Goal: Information Seeking & Learning: Learn about a topic

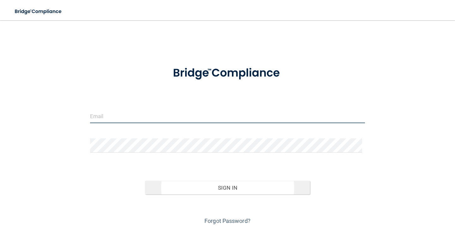
type input "[EMAIL_ADDRESS][DOMAIN_NAME]"
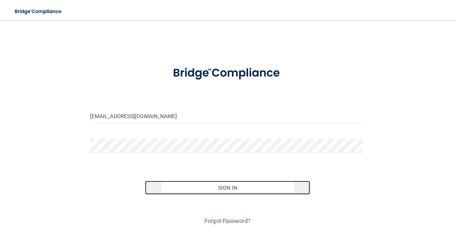
click at [247, 188] on button "Sign In" at bounding box center [227, 187] width 165 height 14
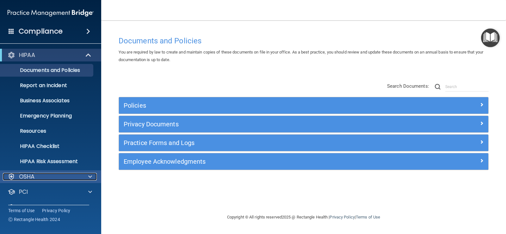
click at [92, 174] on span at bounding box center [90, 177] width 4 height 8
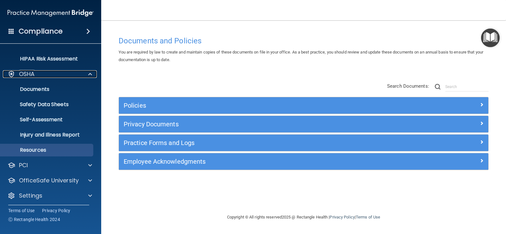
scroll to position [105, 0]
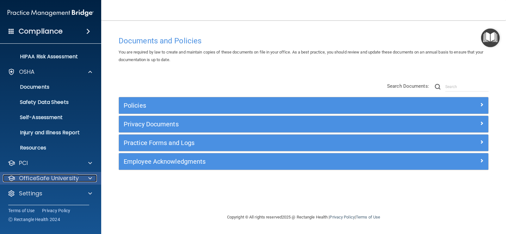
click at [90, 177] on span at bounding box center [90, 178] width 4 height 8
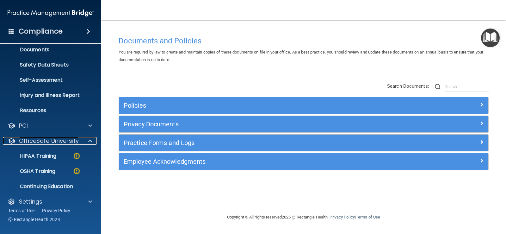
scroll to position [150, 0]
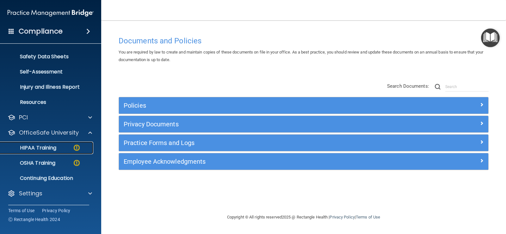
click at [58, 144] on div "HIPAA Training" at bounding box center [47, 147] width 86 height 6
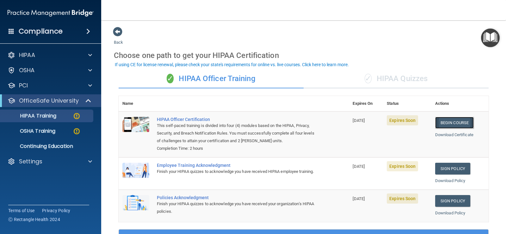
click at [451, 120] on link "Begin Course" at bounding box center [454, 123] width 39 height 12
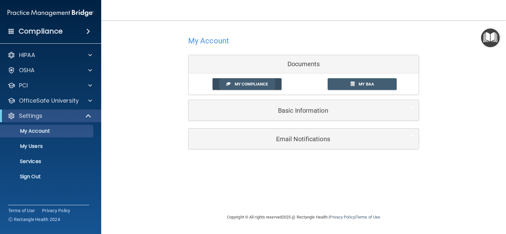
click at [252, 82] on span "My Compliance" at bounding box center [250, 84] width 33 height 5
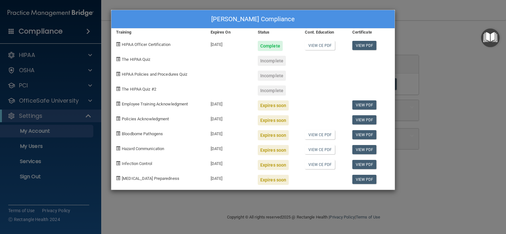
click at [62, 131] on div "Lora Dosen's Compliance Training Expires On Status Cont. Education Certificate …" at bounding box center [253, 117] width 506 height 234
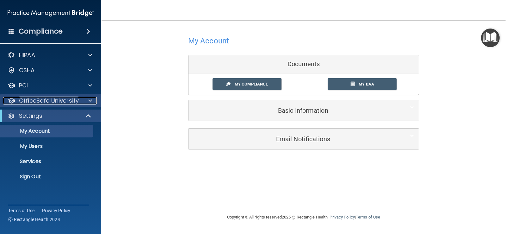
click at [69, 101] on p "OfficeSafe University" at bounding box center [49, 101] width 60 height 8
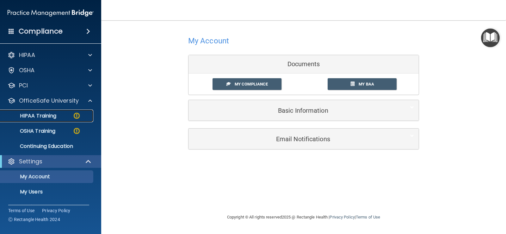
click at [64, 116] on div "HIPAA Training" at bounding box center [47, 116] width 86 height 6
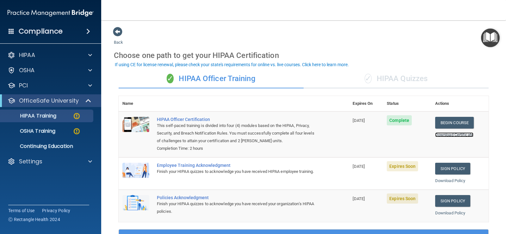
click at [448, 134] on link "Download Certificate" at bounding box center [454, 134] width 38 height 5
click at [446, 166] on link "Sign Policy" at bounding box center [452, 168] width 35 height 12
click at [445, 180] on link "Download Policy" at bounding box center [450, 180] width 30 height 5
click at [445, 167] on link "Sign Policy" at bounding box center [452, 168] width 35 height 12
click at [451, 201] on link "Sign Policy" at bounding box center [452, 201] width 35 height 12
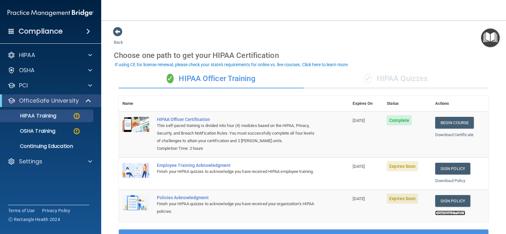
click at [450, 214] on link "Download Policy" at bounding box center [450, 212] width 30 height 5
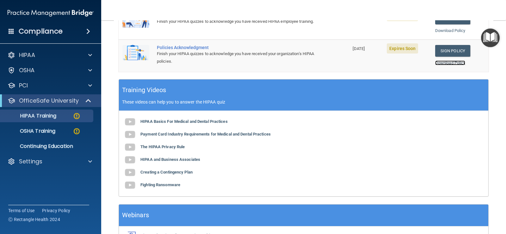
scroll to position [129, 0]
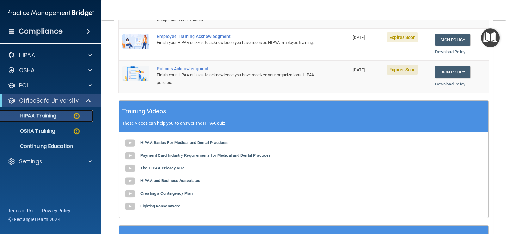
click at [77, 114] on img at bounding box center [77, 116] width 8 height 8
click at [76, 115] on img at bounding box center [77, 116] width 8 height 8
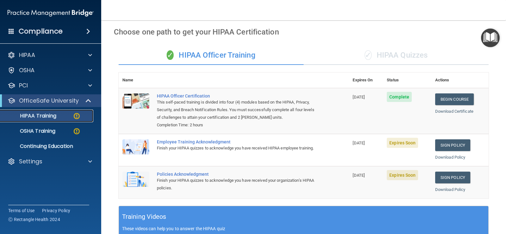
scroll to position [2, 0]
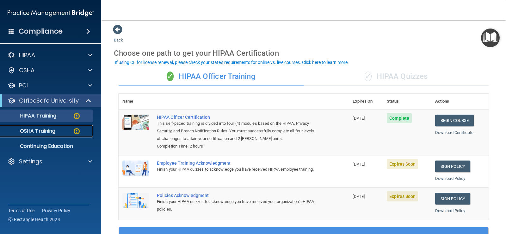
click at [46, 129] on p "OSHA Training" at bounding box center [29, 131] width 51 height 6
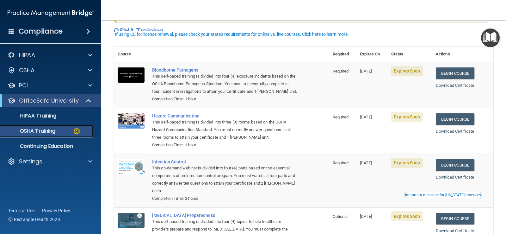
scroll to position [34, 0]
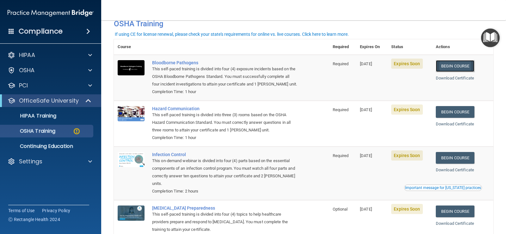
click at [450, 64] on link "Begin Course" at bounding box center [454, 66] width 39 height 12
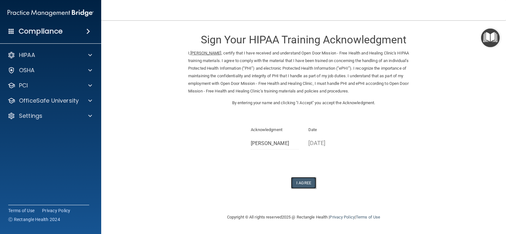
click at [303, 181] on button "I Agree" at bounding box center [303, 183] width 25 height 12
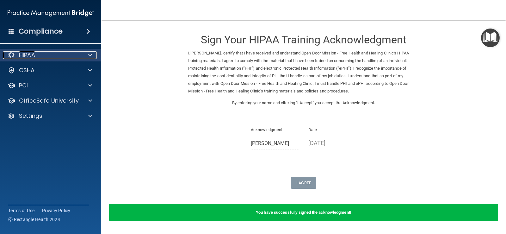
click at [66, 54] on div "HIPAA" at bounding box center [42, 55] width 78 height 8
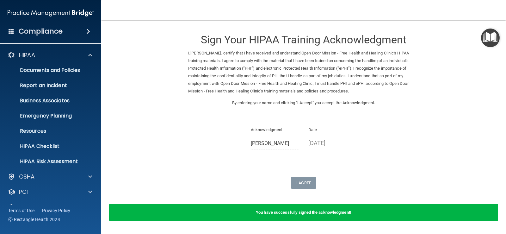
click at [141, 79] on form "Sign Your HIPAA Training Acknowledgment I, Lora Dosen , certify that I have rec…" at bounding box center [303, 128] width 379 height 202
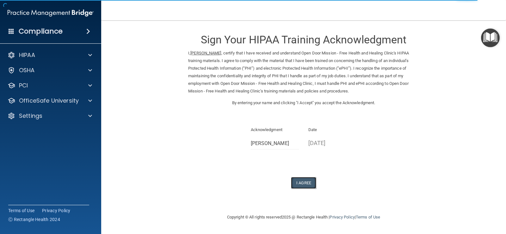
click at [300, 179] on button "I Agree" at bounding box center [303, 183] width 25 height 12
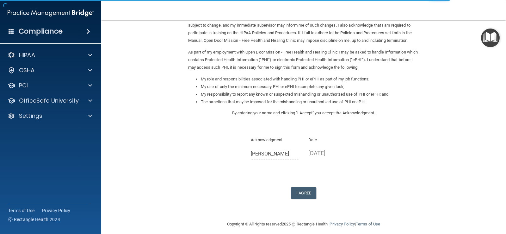
scroll to position [56, 0]
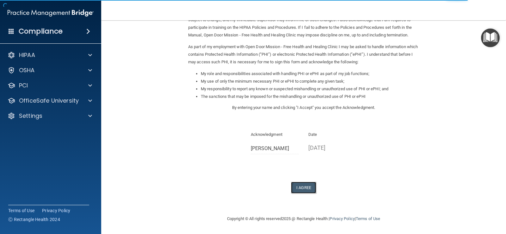
click at [301, 189] on button "I Agree" at bounding box center [303, 187] width 25 height 12
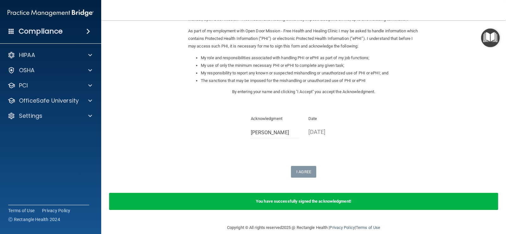
scroll to position [81, 0]
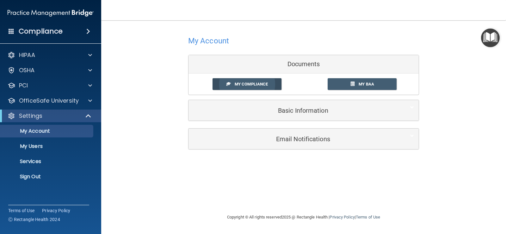
click at [253, 83] on span "My Compliance" at bounding box center [250, 84] width 33 height 5
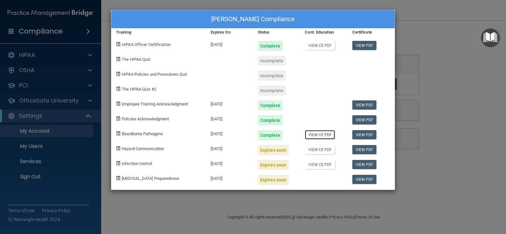
click at [323, 135] on link "View CE PDF" at bounding box center [320, 134] width 30 height 9
click at [314, 149] on link "View CE PDF" at bounding box center [320, 149] width 30 height 9
click at [268, 150] on div "Expires soon" at bounding box center [273, 150] width 31 height 10
click at [154, 146] on span "Hazard Communication" at bounding box center [143, 148] width 42 height 5
click at [264, 149] on div "Expires soon" at bounding box center [273, 150] width 31 height 10
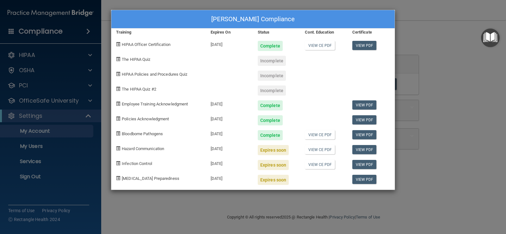
click at [58, 130] on div "[PERSON_NAME] Compliance Training Expires On Status Cont. Education Certificate…" at bounding box center [253, 117] width 506 height 234
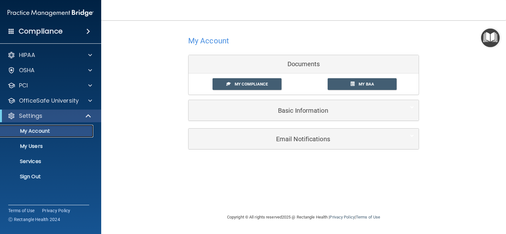
click at [58, 130] on p "My Account" at bounding box center [47, 131] width 86 height 6
click at [77, 68] on div "OSHA" at bounding box center [42, 70] width 78 height 8
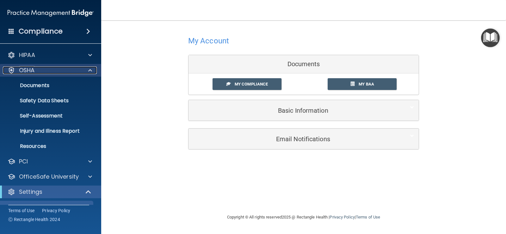
click at [77, 68] on div "OSHA" at bounding box center [42, 70] width 78 height 8
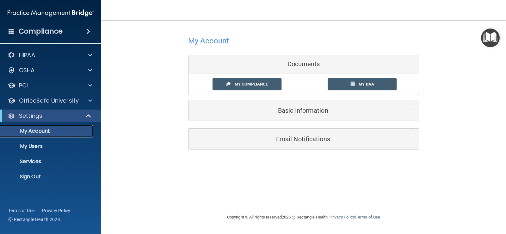
click at [56, 129] on p "My Account" at bounding box center [47, 131] width 86 height 6
click at [92, 70] on div at bounding box center [89, 70] width 16 height 8
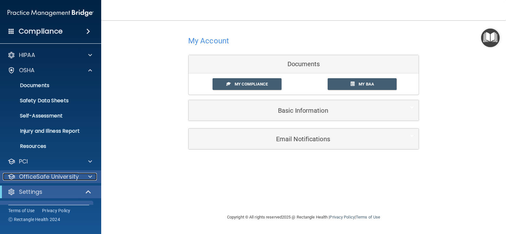
click at [88, 176] on span at bounding box center [90, 177] width 4 height 8
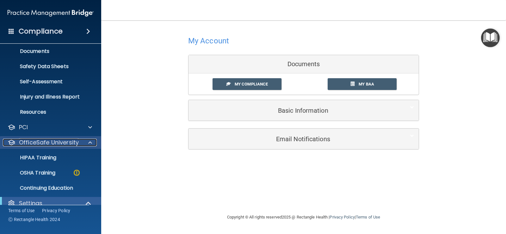
scroll to position [63, 0]
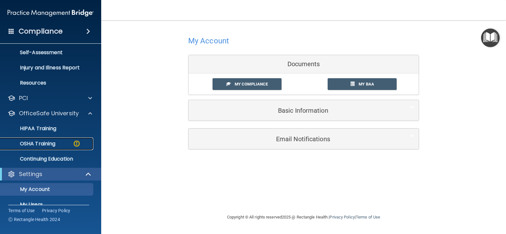
click at [50, 143] on p "OSHA Training" at bounding box center [29, 143] width 51 height 6
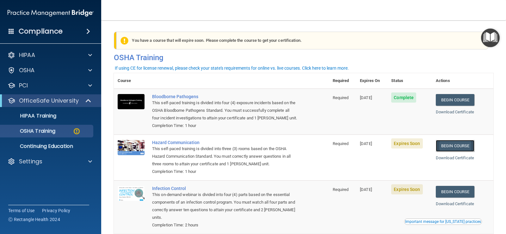
click at [456, 143] on link "Begin Course" at bounding box center [454, 146] width 39 height 12
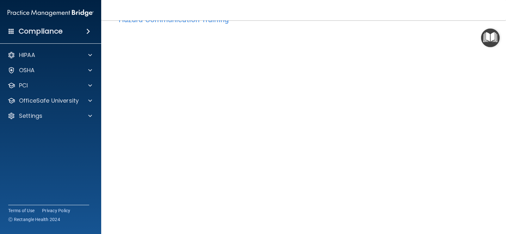
scroll to position [36, 0]
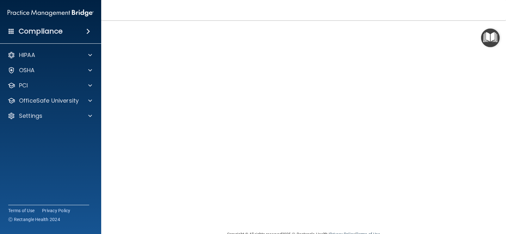
click at [467, 100] on div "Hazard Communication Training This course doesn’t expire until [DATE]. Are you …" at bounding box center [303, 113] width 379 height 233
